Goal: Transaction & Acquisition: Purchase product/service

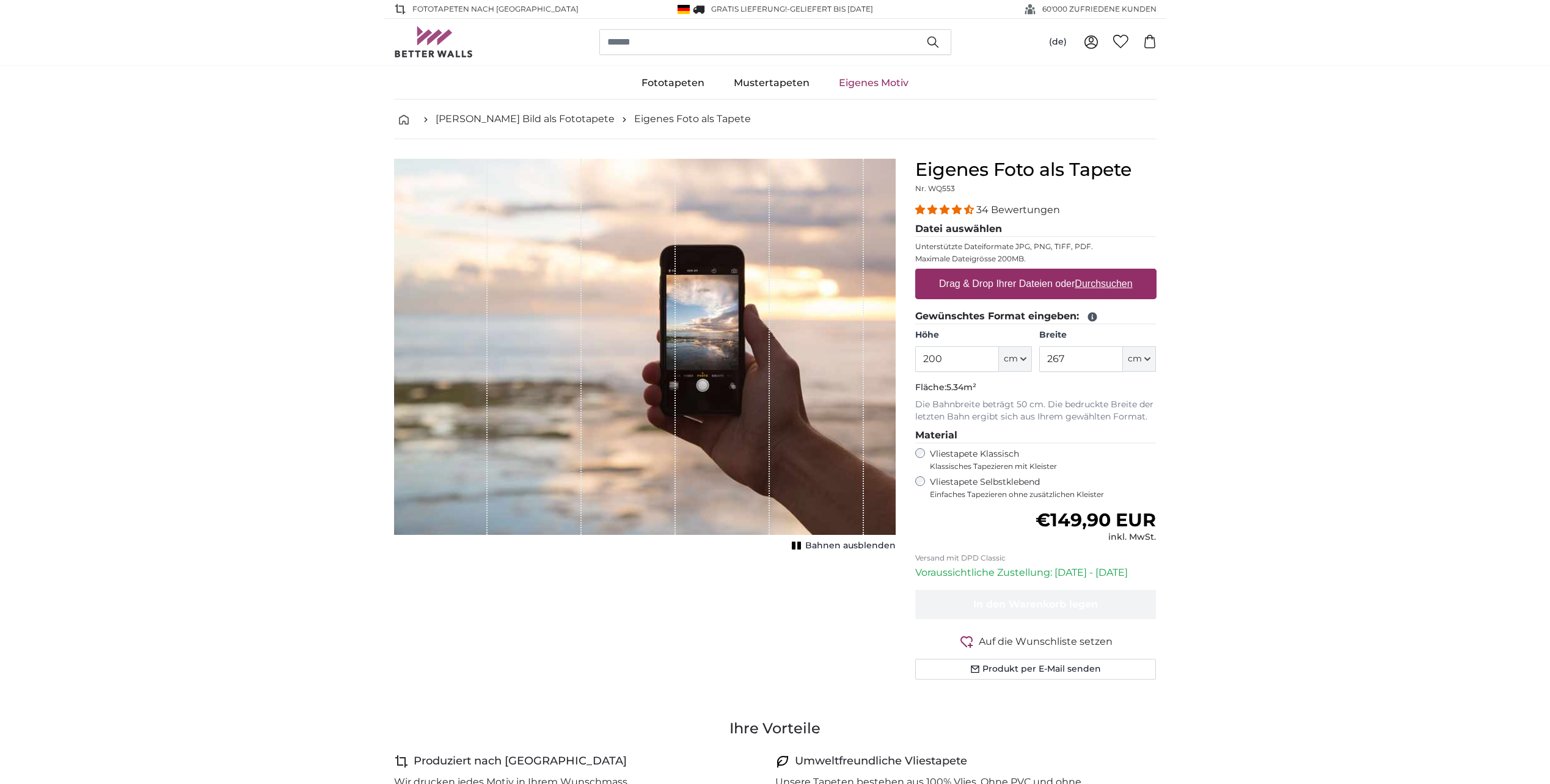
click at [1112, 280] on u "Durchsuchen" at bounding box center [1104, 283] width 57 height 10
click at [1112, 272] on input "Drag & Drop Ihrer Dateien oder Durchsuchen" at bounding box center [1036, 271] width 241 height 4
type input "**********"
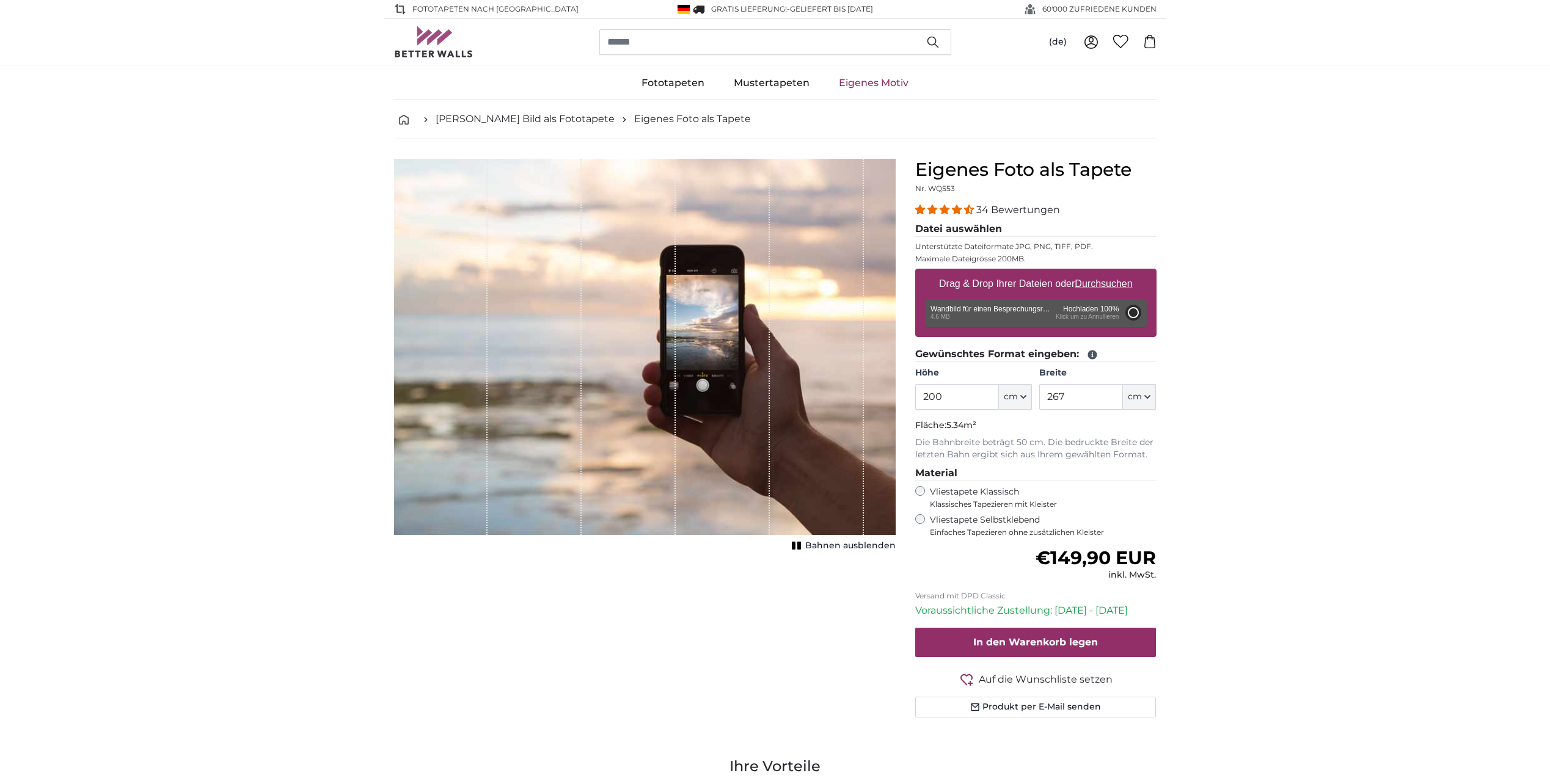
type input "66"
type input "99"
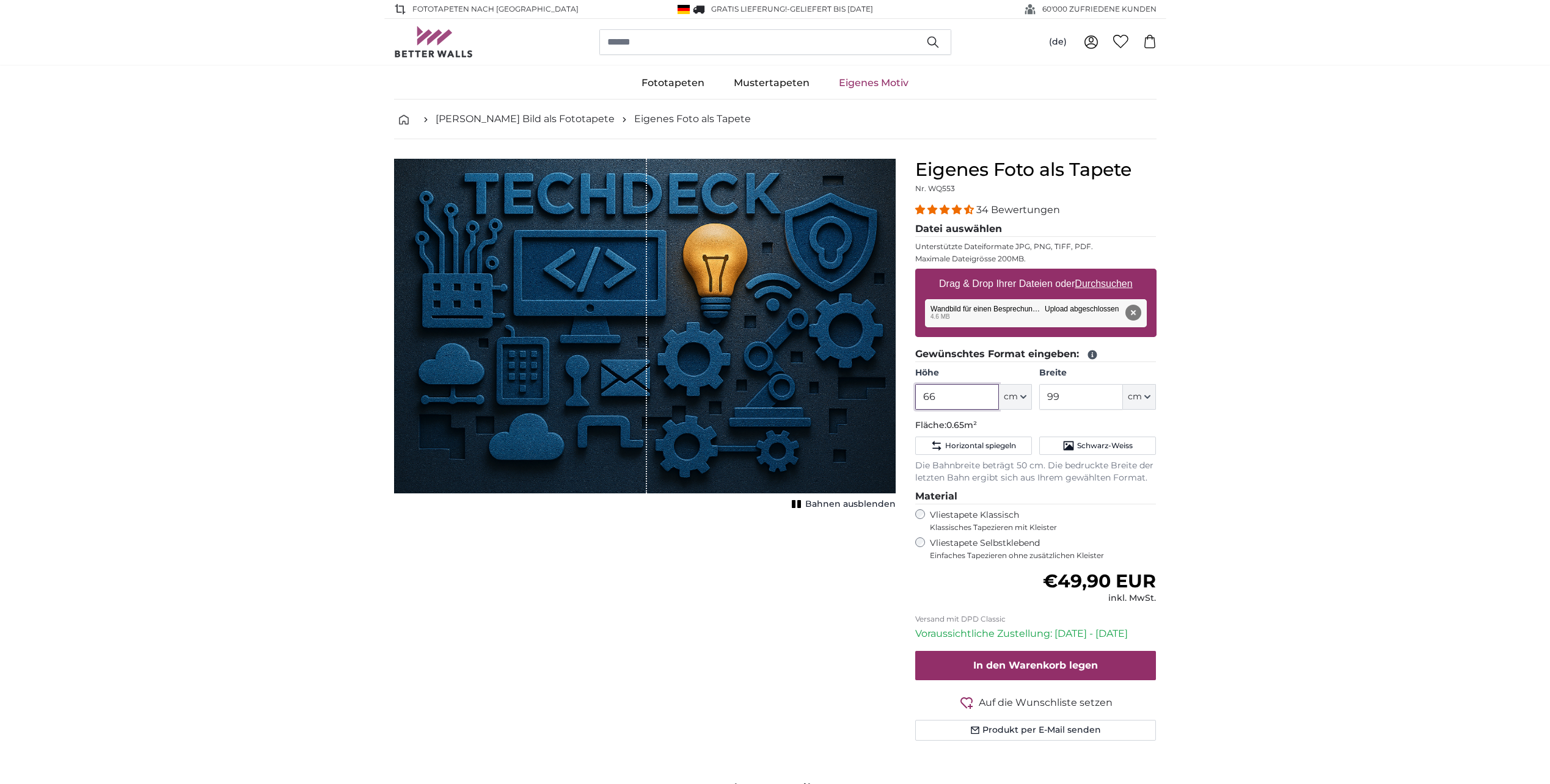
drag, startPoint x: 962, startPoint y: 400, endPoint x: 911, endPoint y: 397, distance: 51.1
click at [911, 397] on div "Eigenes Foto als Tapete Nr. WQ553 34 Bewertungen Datei auswählen Unterstützte D…" at bounding box center [1036, 465] width 261 height 612
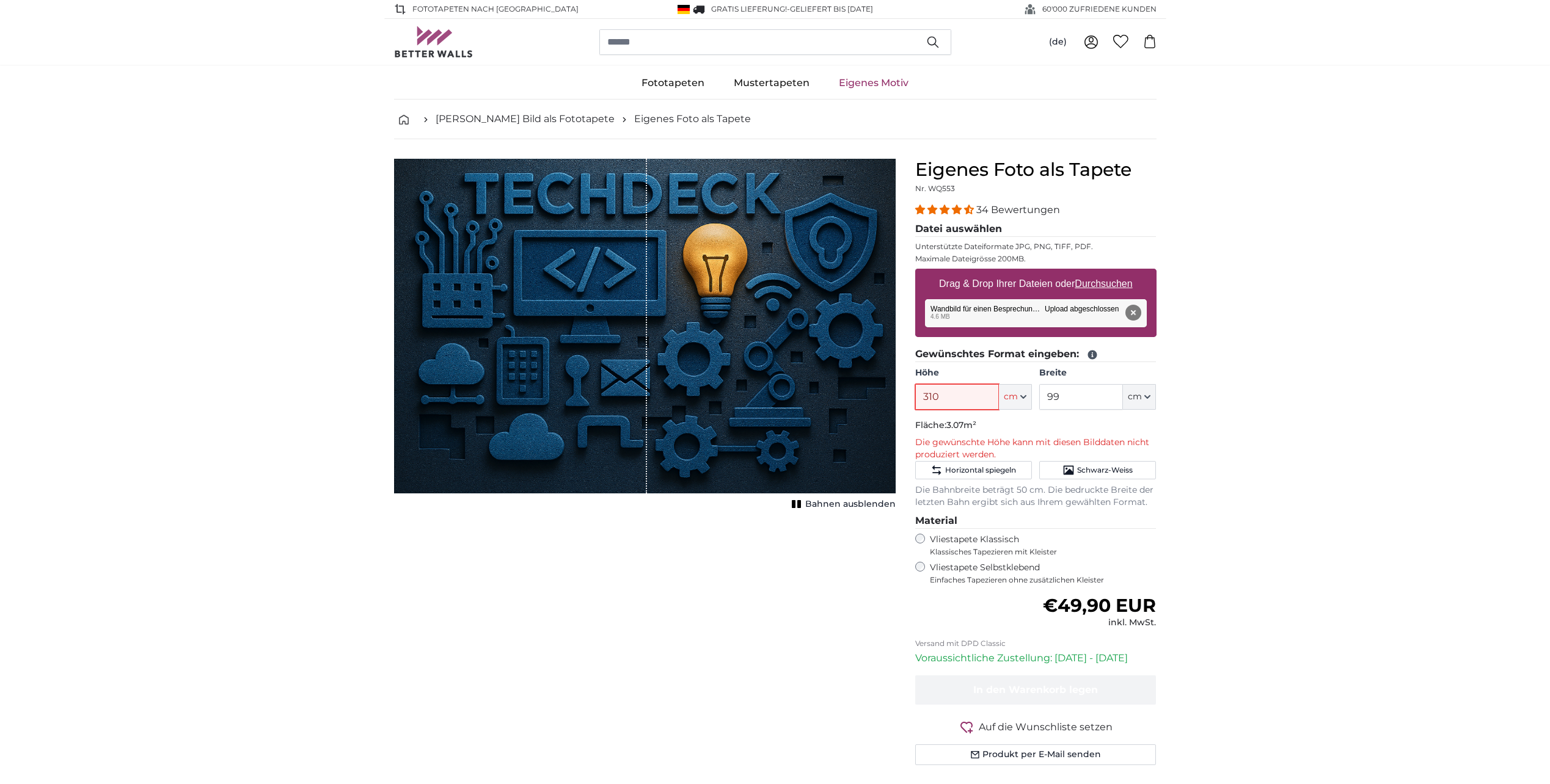
type input "310"
click at [1070, 395] on input "99" at bounding box center [1080, 397] width 84 height 26
drag, startPoint x: 1079, startPoint y: 395, endPoint x: 1013, endPoint y: 382, distance: 67.3
click at [1013, 382] on div "Höhe 310 ft cm Centimeter (cm) Inches (inch) Feet (ft. in.) Breite 99 ft cm Cen…" at bounding box center [1036, 389] width 241 height 43
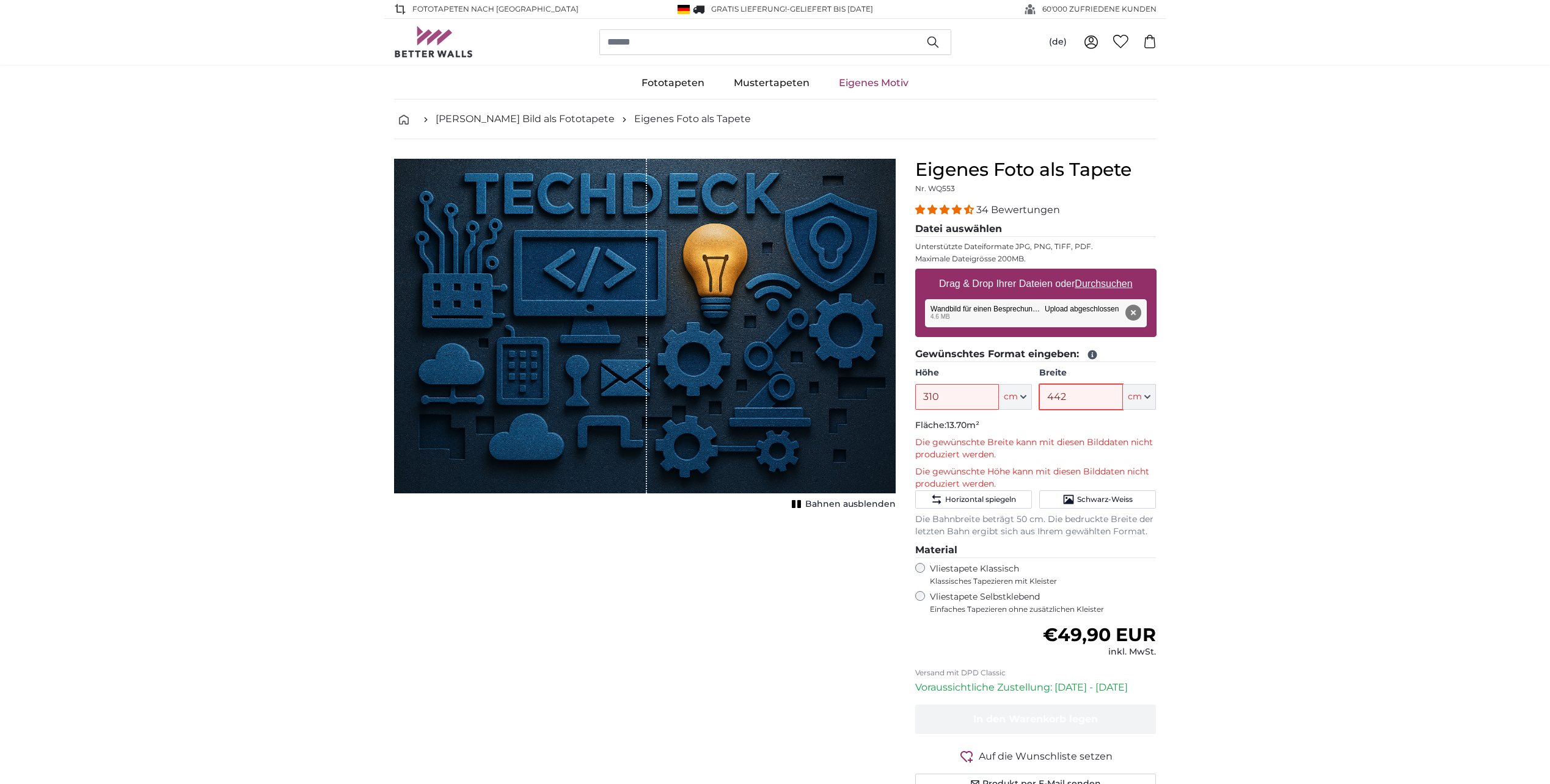
type input "442"
drag, startPoint x: 975, startPoint y: 399, endPoint x: 911, endPoint y: 396, distance: 64.1
click at [911, 396] on div "Eigenes Foto als Tapete Nr. WQ553 34 Bewertungen Datei auswählen Unterstützte D…" at bounding box center [1036, 491] width 261 height 665
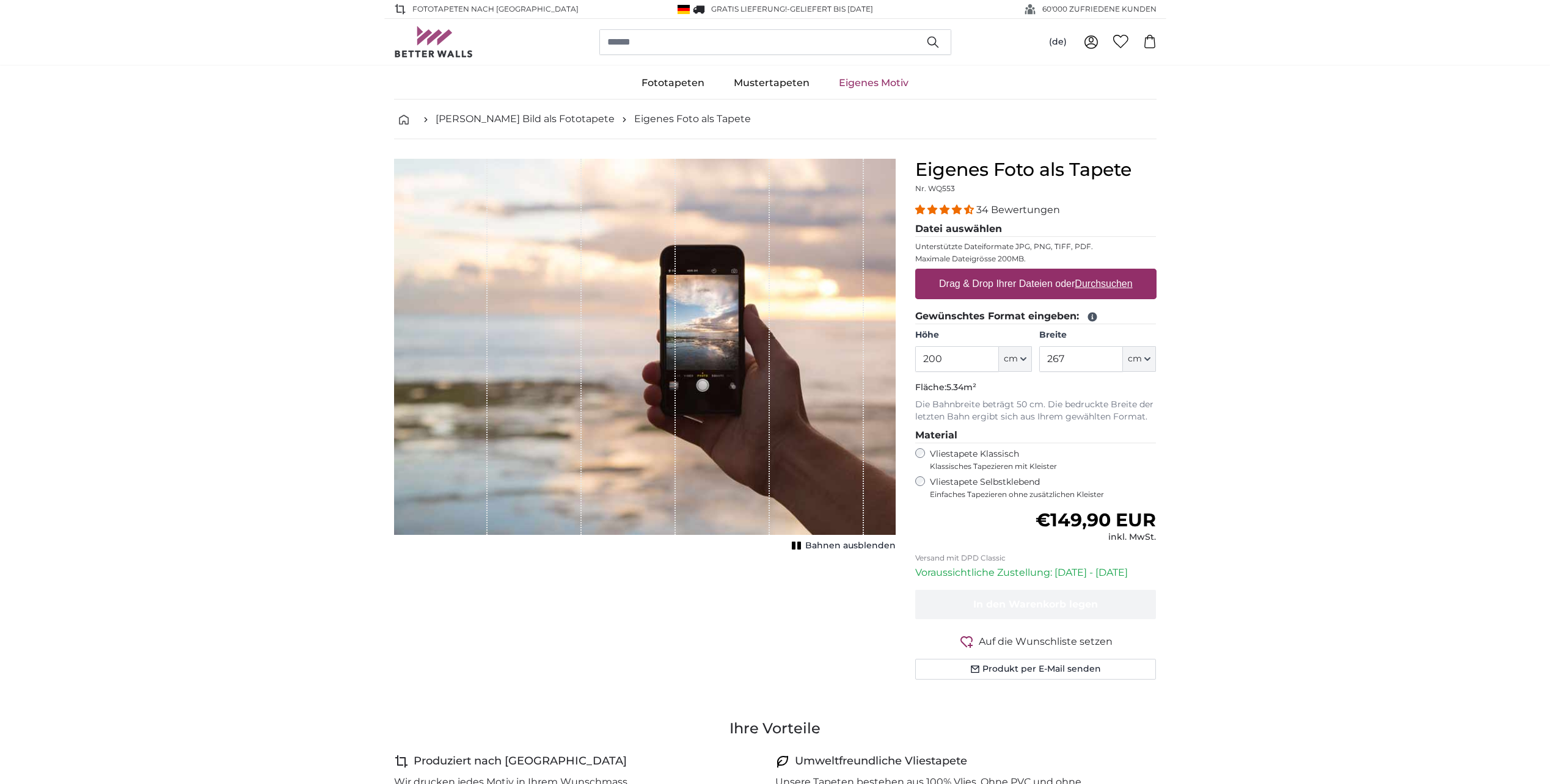
click at [1099, 283] on u "Durchsuchen" at bounding box center [1104, 283] width 57 height 10
click at [1099, 272] on input "Drag & Drop Ihrer Dateien oder Durchsuchen" at bounding box center [1036, 271] width 241 height 4
type input "**********"
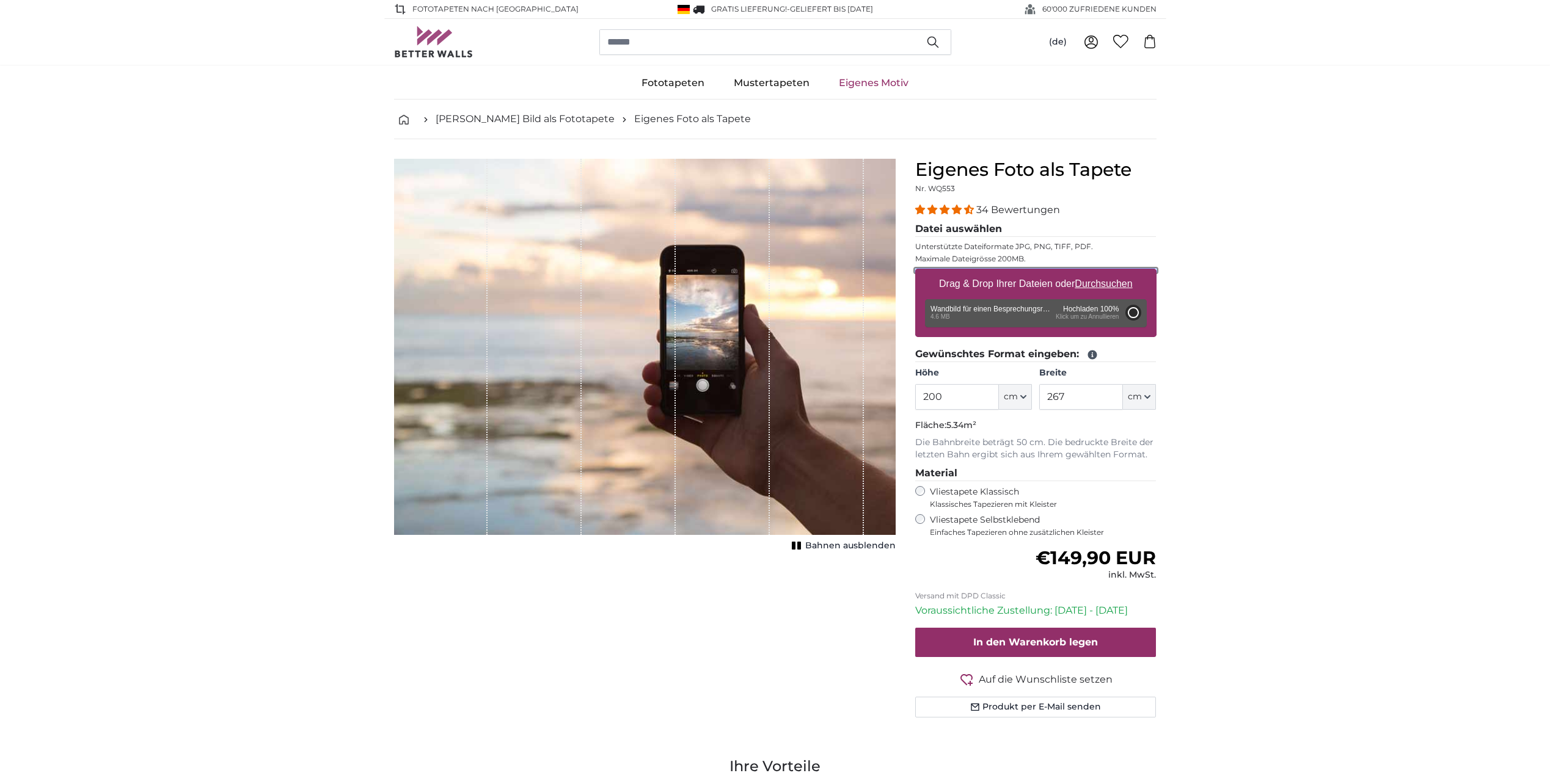
type input "66"
type input "99"
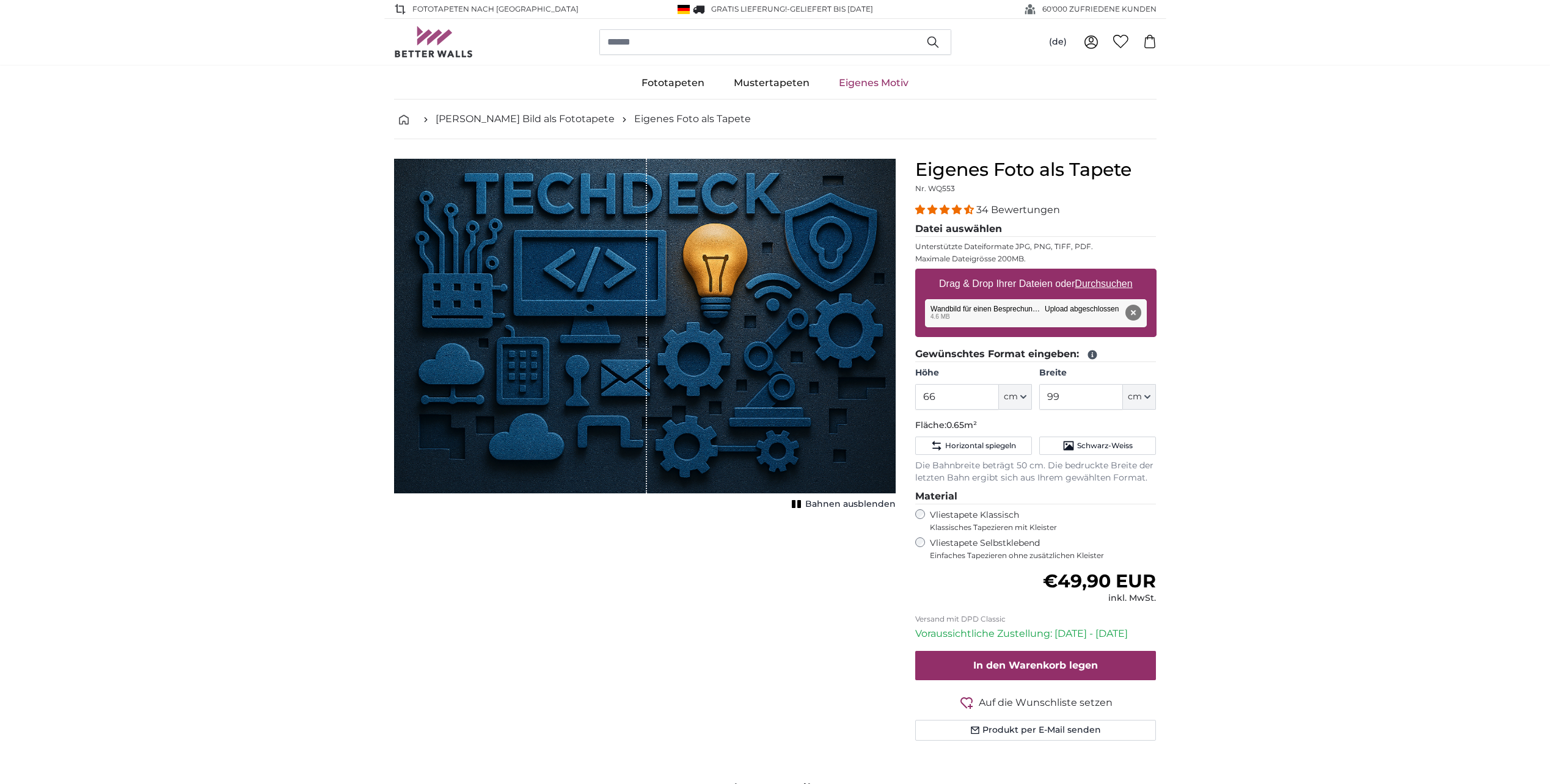
click at [837, 508] on span "Bahnen ausblenden" at bounding box center [850, 504] width 90 height 12
click at [837, 508] on span "Bahnen einblenden" at bounding box center [850, 504] width 89 height 12
